Goal: Navigation & Orientation: Find specific page/section

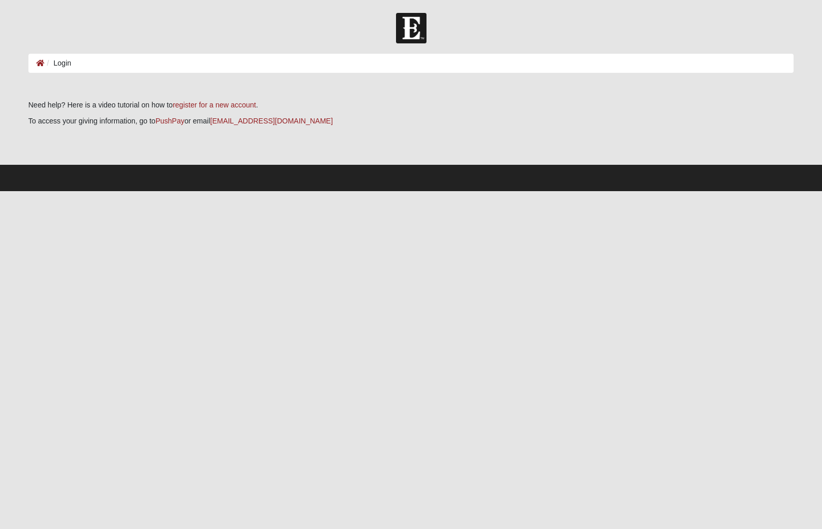
click at [63, 63] on li "Login" at bounding box center [57, 63] width 27 height 11
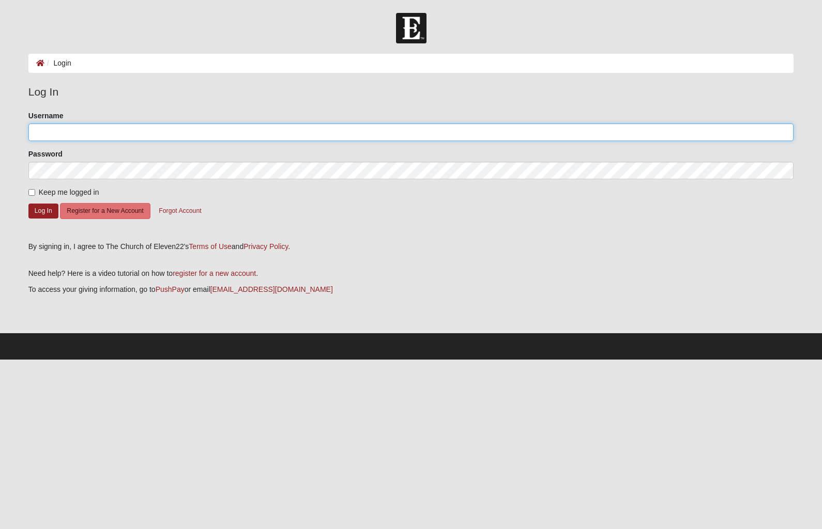
click at [47, 132] on input "Username" at bounding box center [410, 133] width 765 height 18
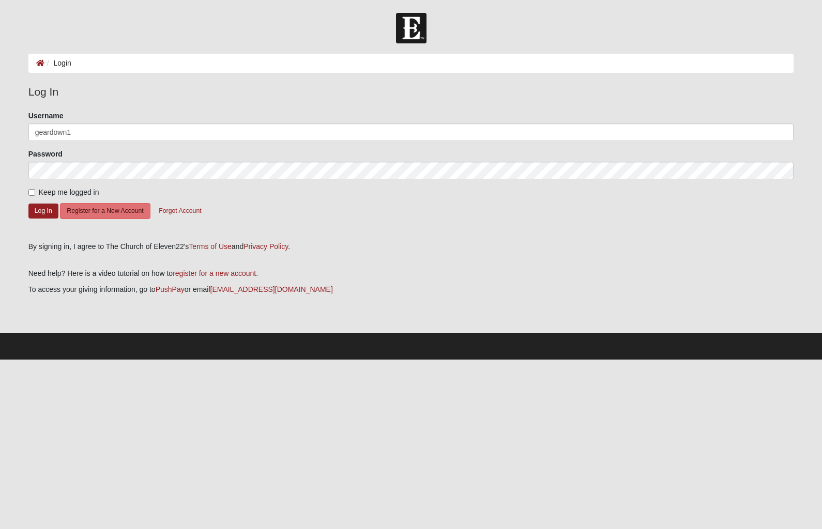
type input "geardown1"
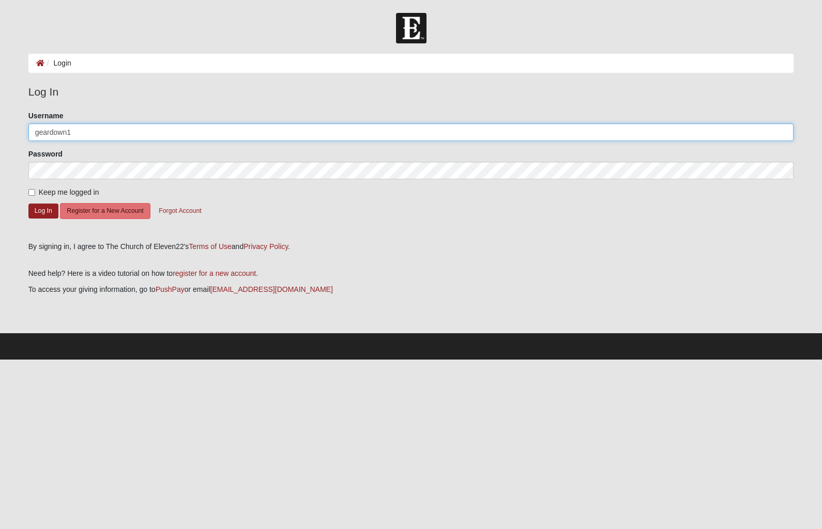
click at [43, 210] on button "Log In" at bounding box center [43, 211] width 30 height 15
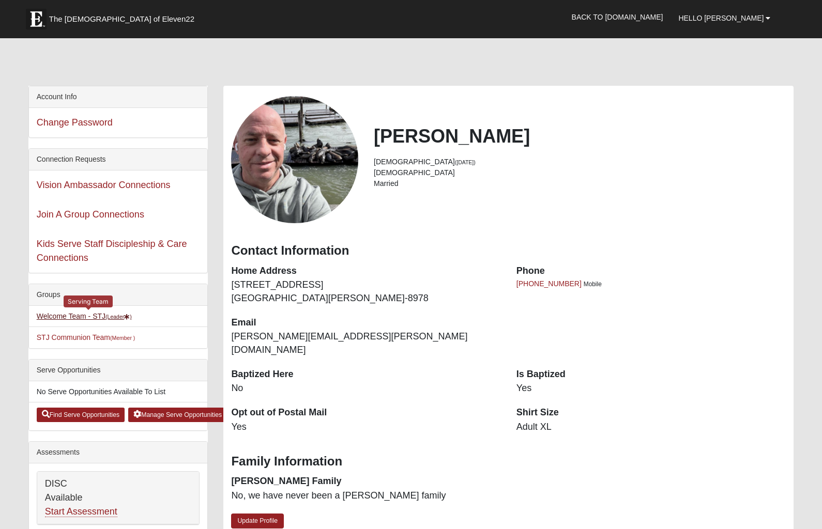
click at [110, 319] on small "(Leader )" at bounding box center [118, 317] width 26 height 6
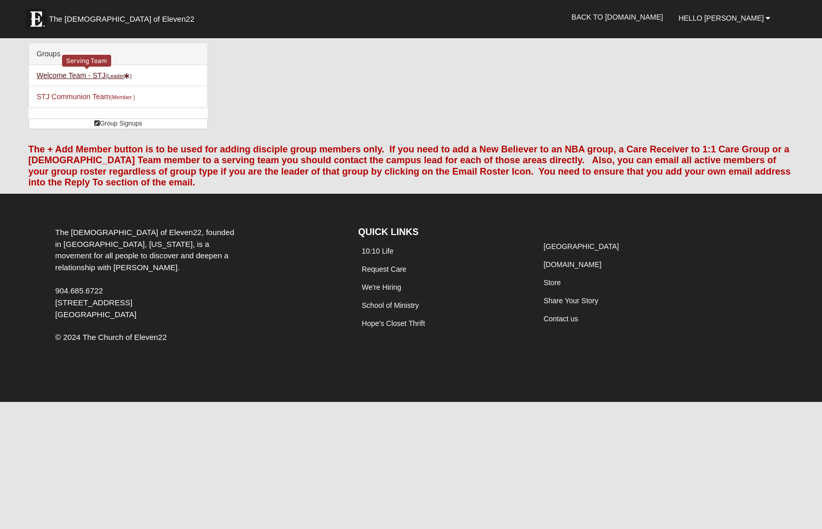
click at [99, 74] on link "Welcome Team - STJ (Leader )" at bounding box center [84, 75] width 95 height 8
click at [771, 20] on link "Hello [PERSON_NAME]" at bounding box center [724, 18] width 108 height 26
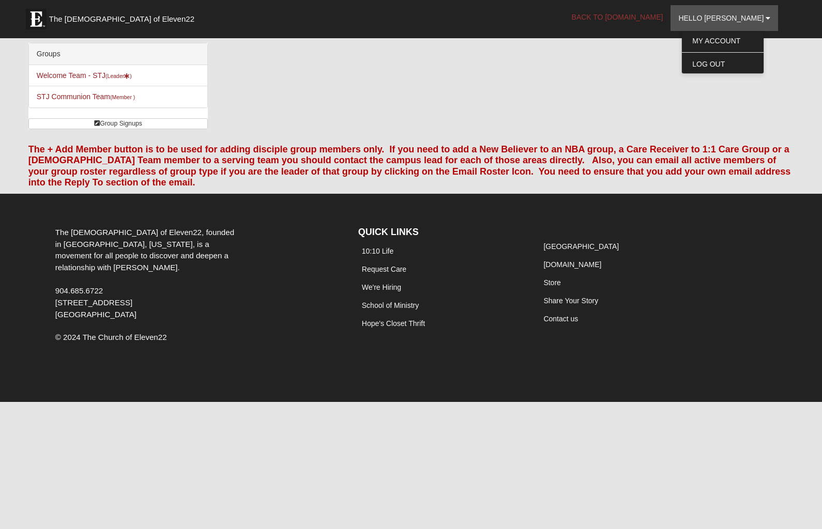
click at [638, 17] on link "Back to [DOMAIN_NAME]" at bounding box center [617, 17] width 107 height 26
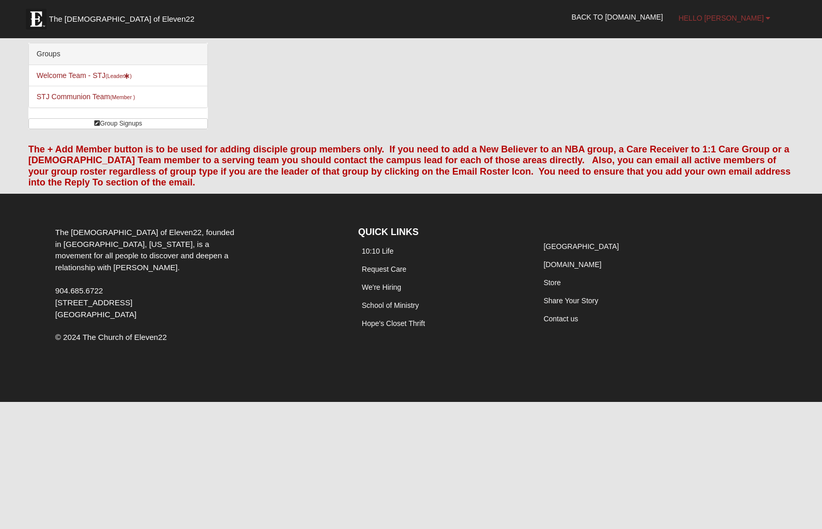
click at [769, 20] on b at bounding box center [767, 17] width 5 height 7
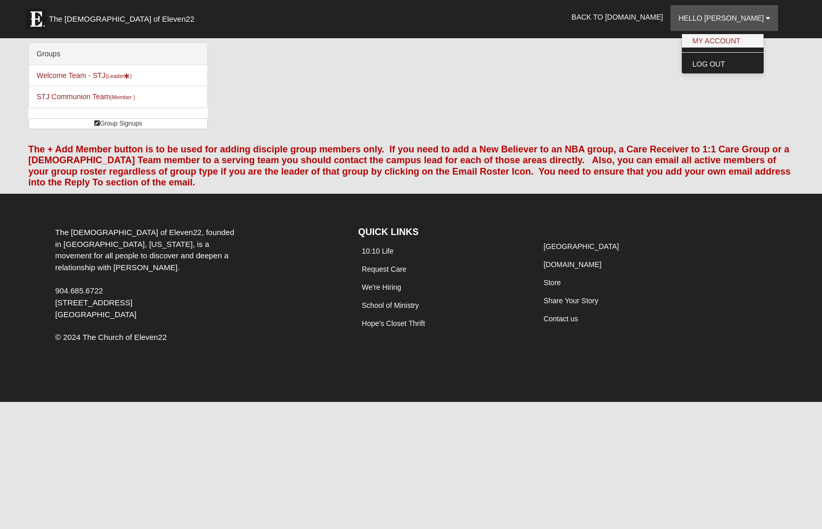
click at [755, 43] on link "My Account" at bounding box center [723, 40] width 82 height 13
